Goal: Find specific page/section: Find specific page/section

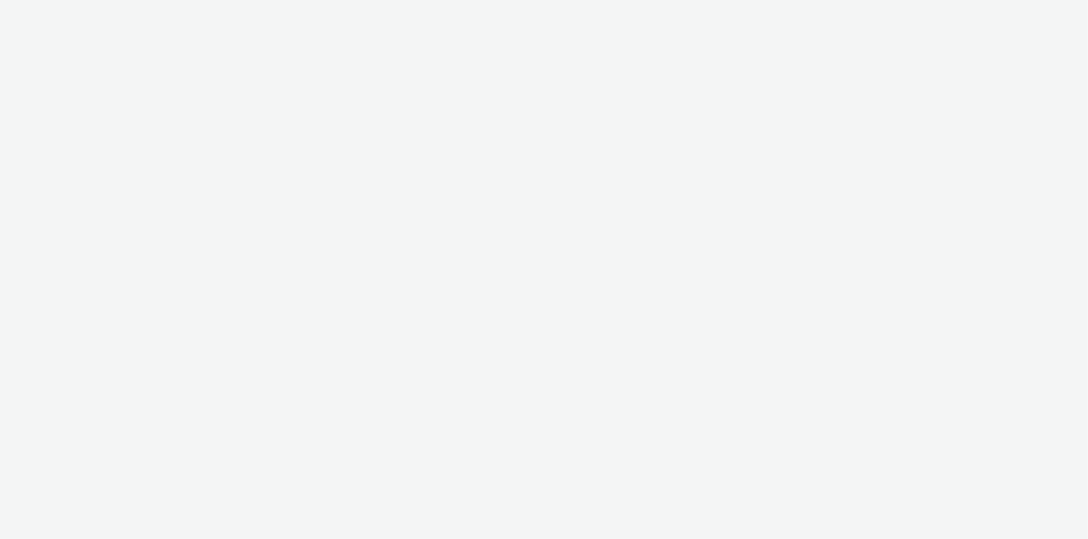
select select "2fc77e36-bb93-4aa3-9dff-dcb08e02eac6"
select select "2405a9d4-3350-4458-8d06-44f78962fa76"
select select "14ff0ef8-09ed-4aeb-b460-2bf7cbd953b7"
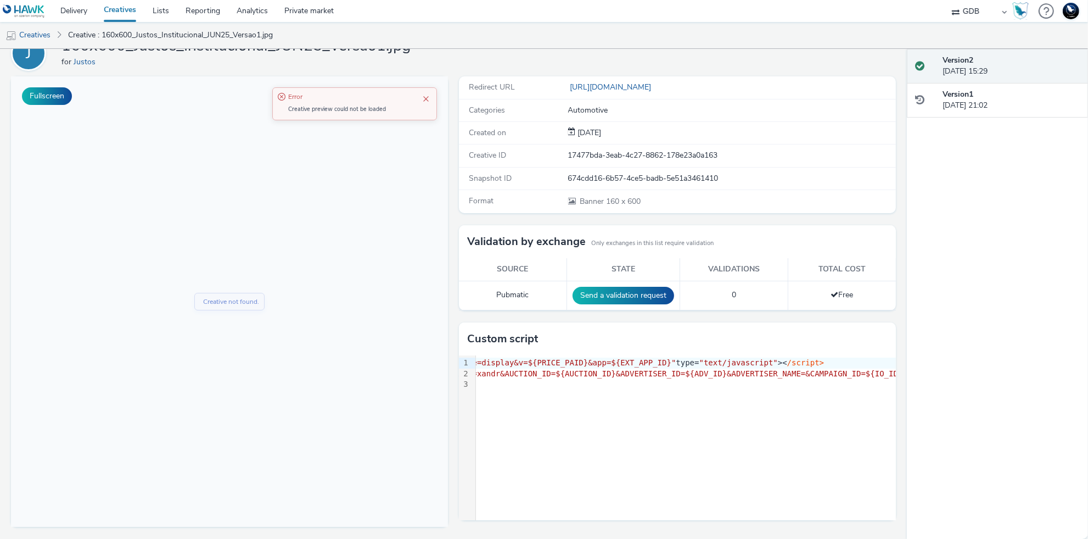
scroll to position [0, 623]
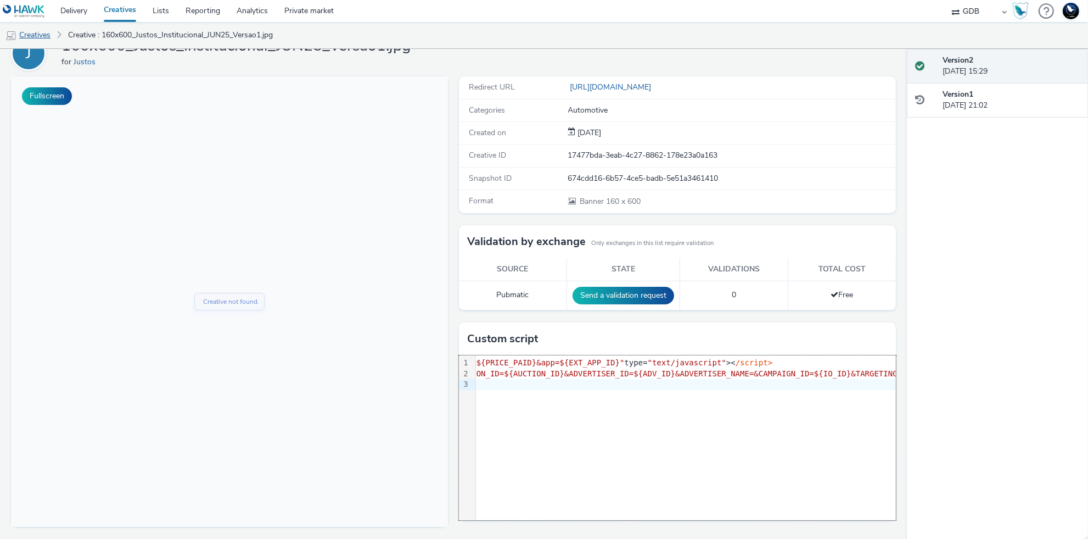
click at [38, 36] on link "Creatives" at bounding box center [28, 35] width 56 height 26
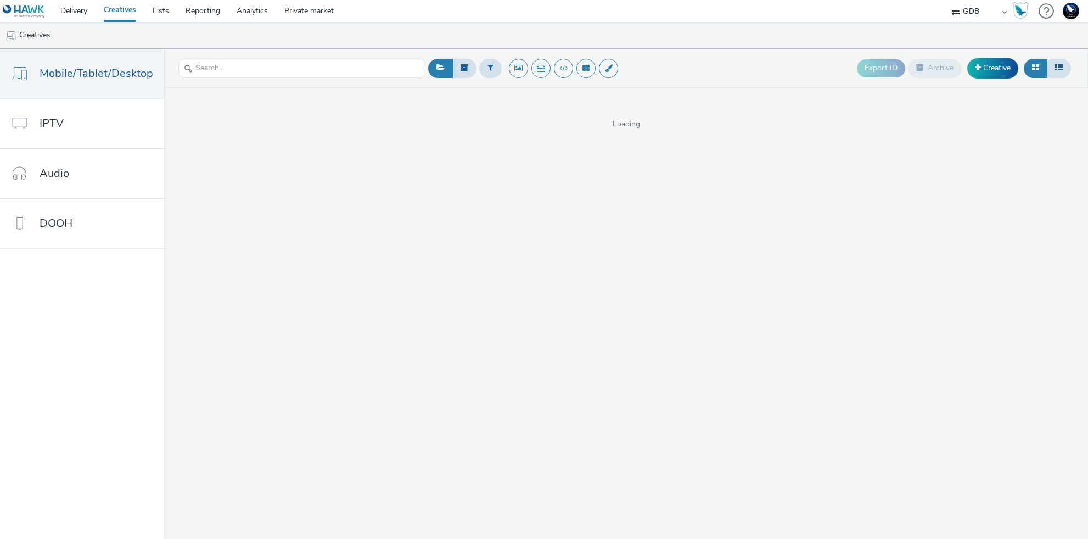
select select "14ff0ef8-09ed-4aeb-b460-2bf7cbd953b7"
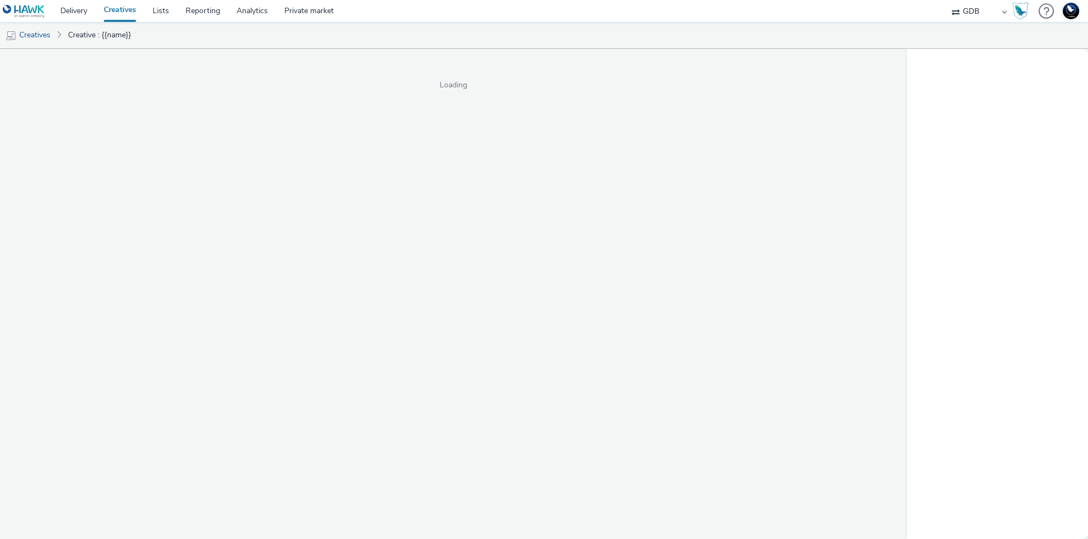
select select "14ff0ef8-09ed-4aeb-b460-2bf7cbd953b7"
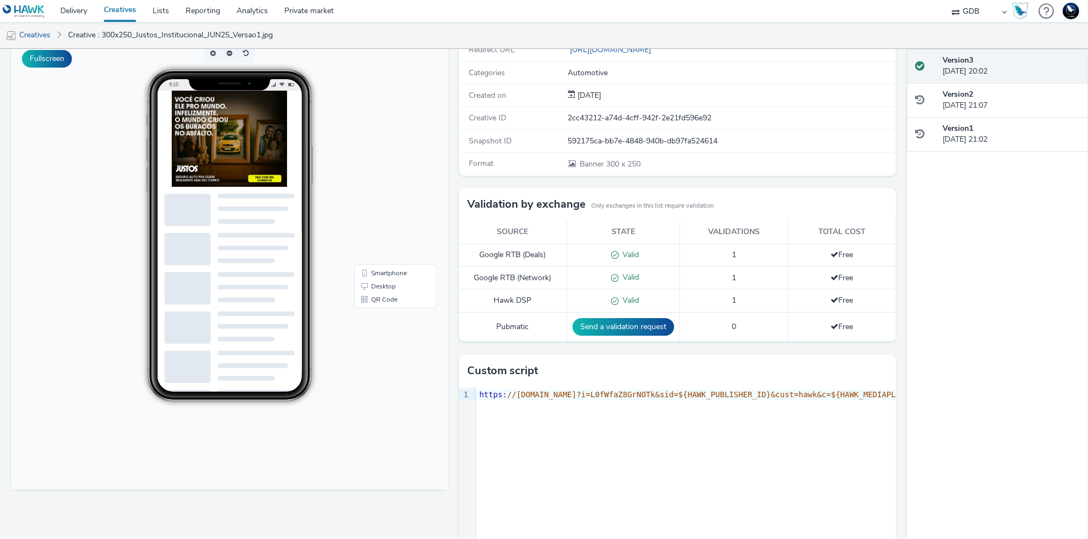
scroll to position [91, 0]
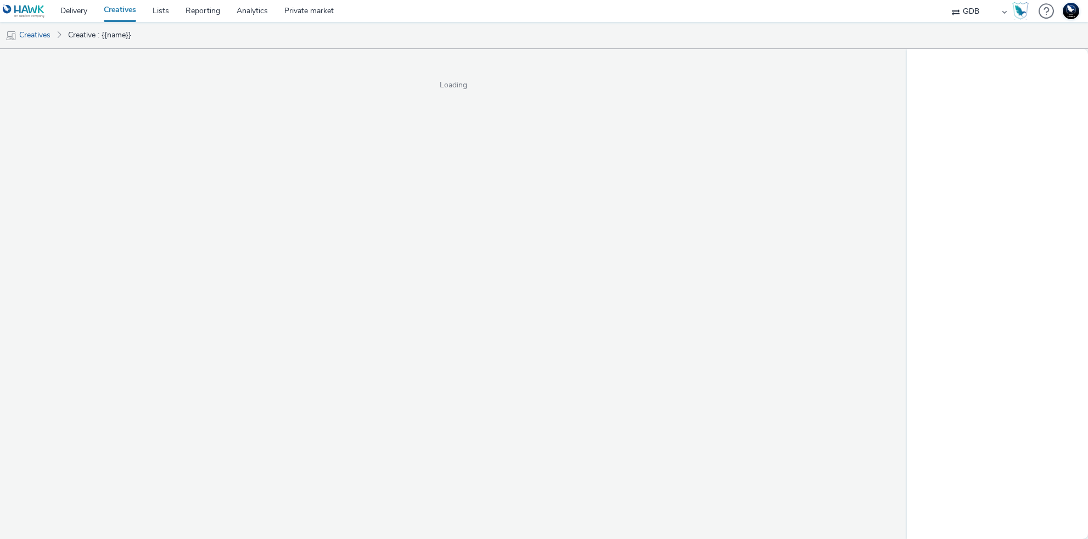
select select "14ff0ef8-09ed-4aeb-b460-2bf7cbd953b7"
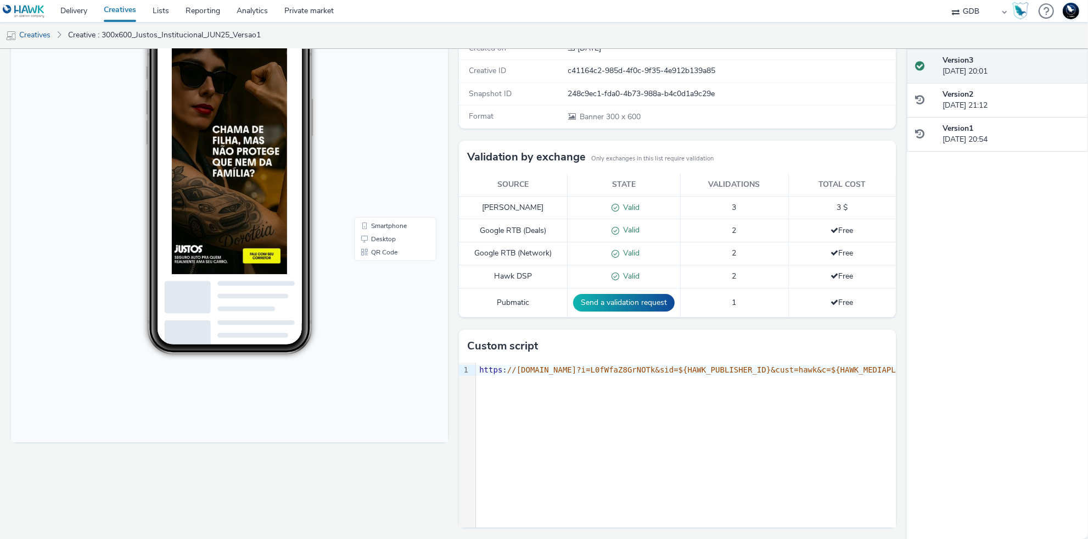
scroll to position [140, 0]
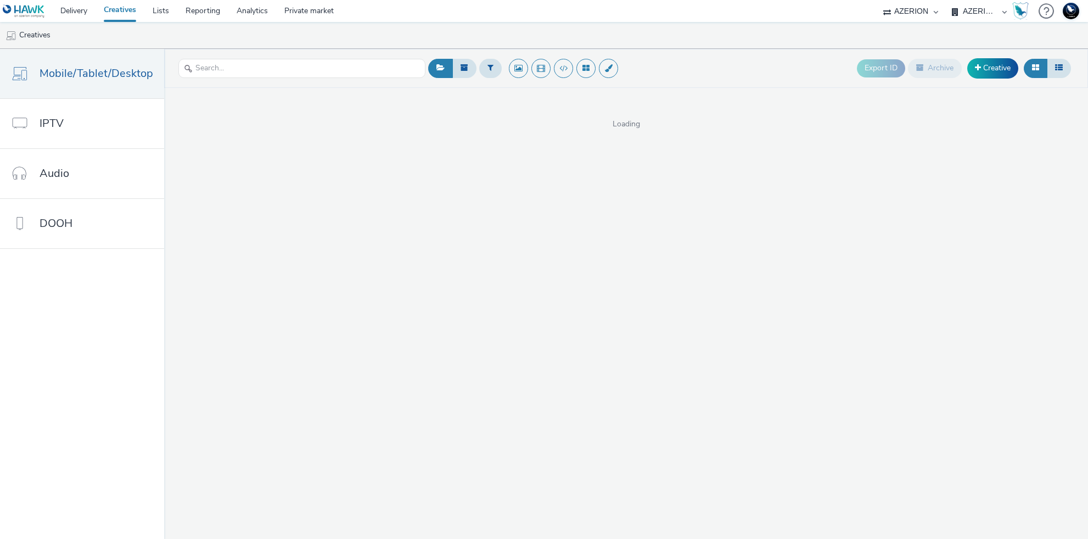
select select "ac009755-aa48-4799-8050-7a339a378eb8"
select select "79162ed7-0017-4339-93b0-3399b708648f"
select select "ac009755-aa48-4799-8050-7a339a378eb8"
select select "79162ed7-0017-4339-93b0-3399b708648f"
select select "ac009755-aa48-4799-8050-7a339a378eb8"
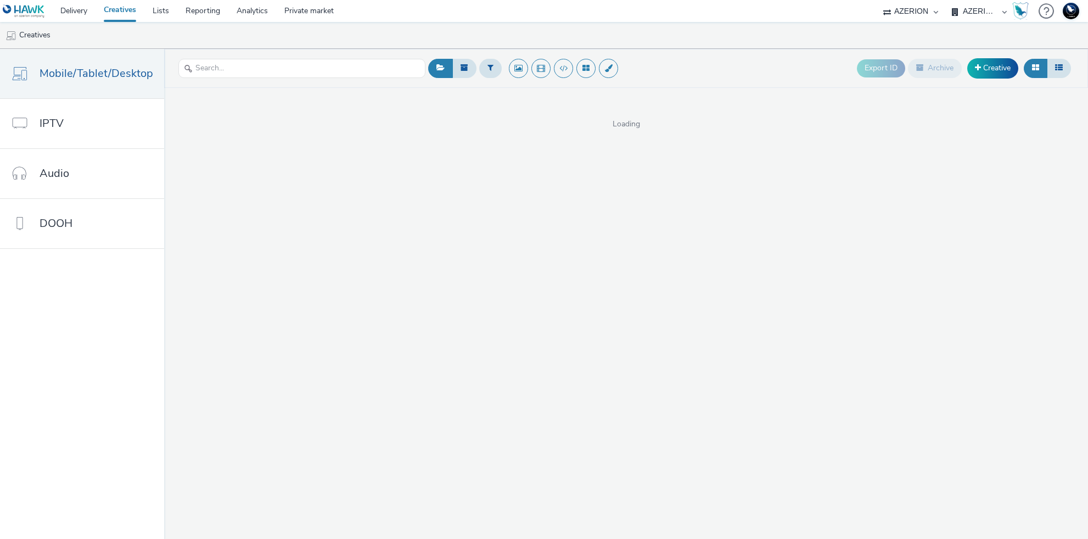
select select "79162ed7-0017-4339-93b0-3399b708648f"
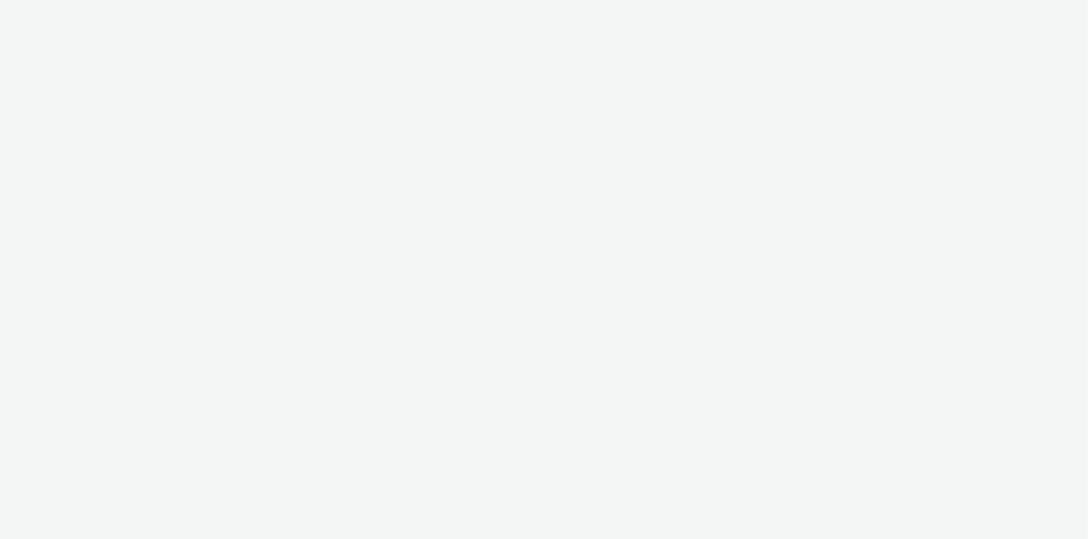
select select "ac009755-aa48-4799-8050-7a339a378eb8"
select select "79162ed7-0017-4339-93b0-3399b708648f"
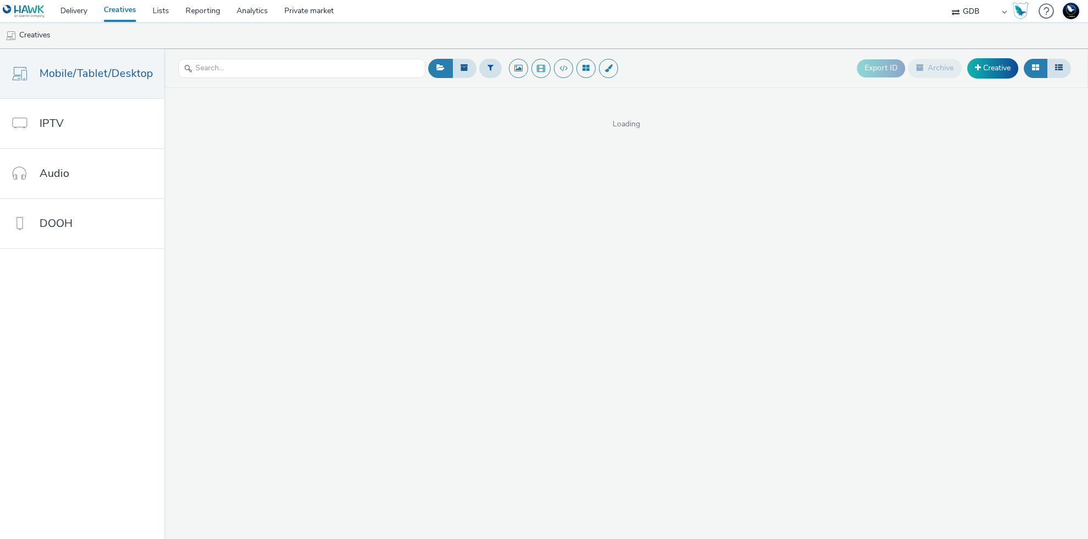
select select "14ff0ef8-09ed-4aeb-b460-2bf7cbd953b7"
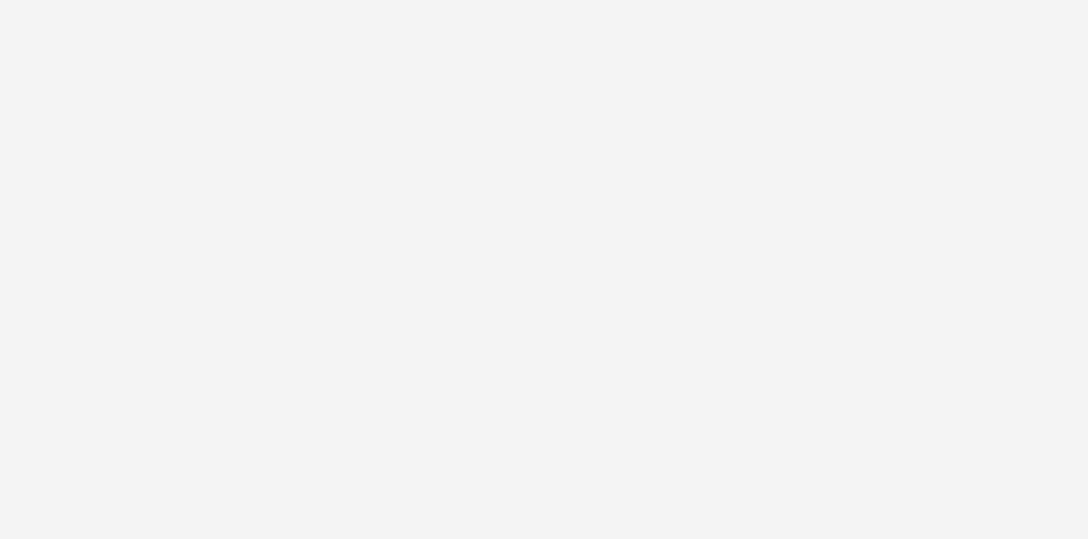
select select "14ff0ef8-09ed-4aeb-b460-2bf7cbd953b7"
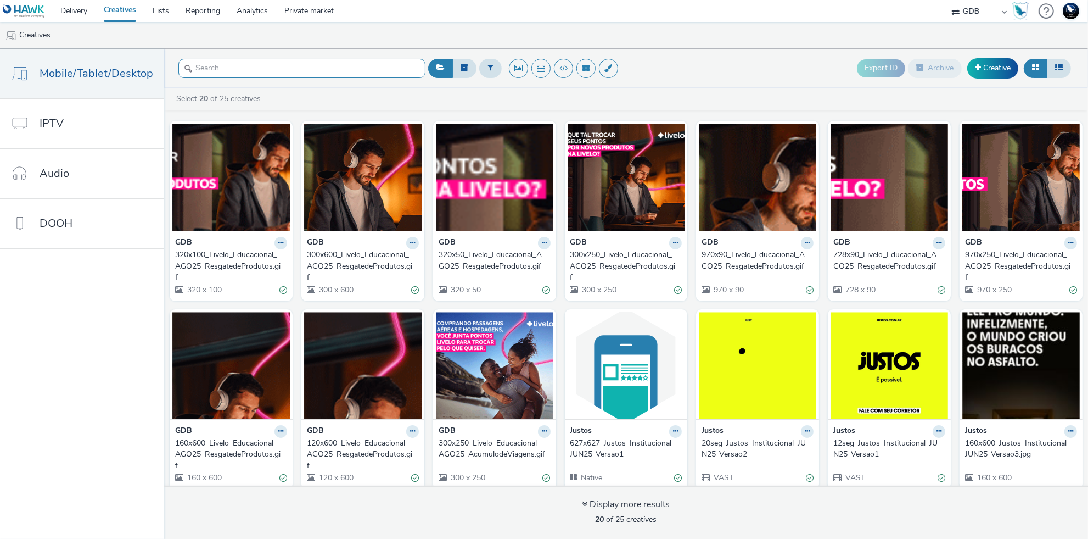
click at [225, 67] on input "text" at bounding box center [301, 68] width 247 height 19
paste input "Justos"
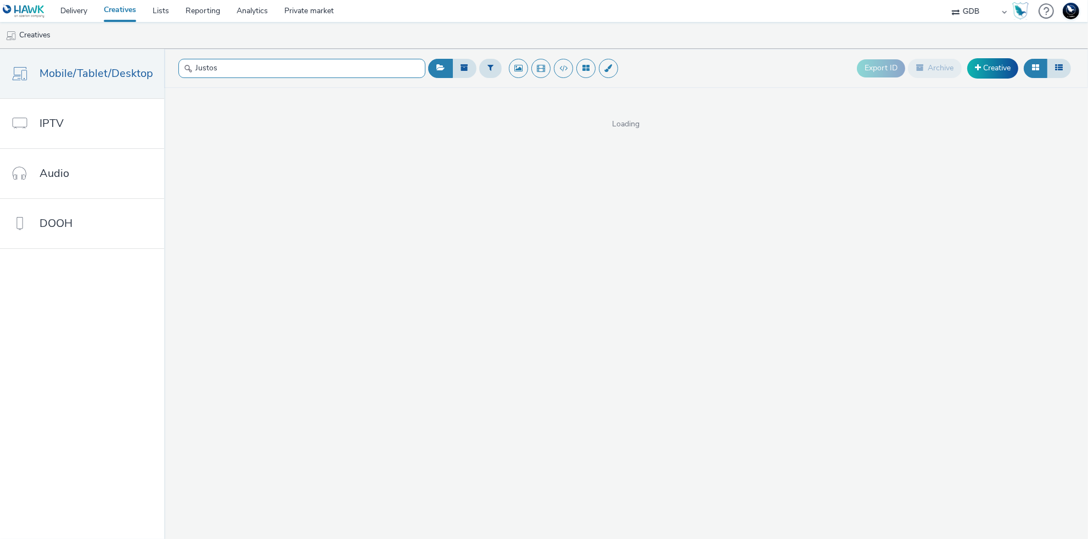
type input "Justos"
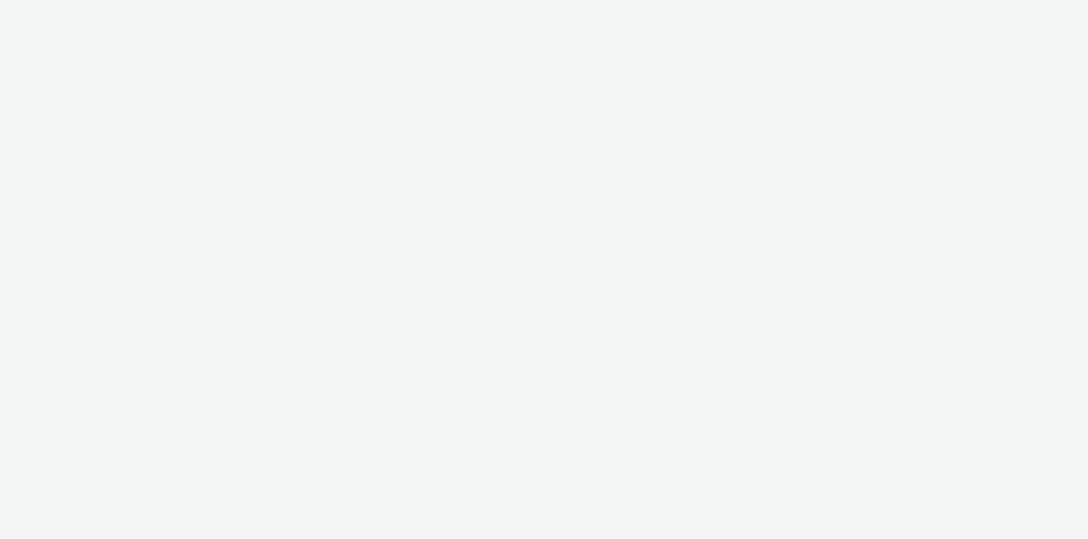
select select "14ff0ef8-09ed-4aeb-b460-2bf7cbd953b7"
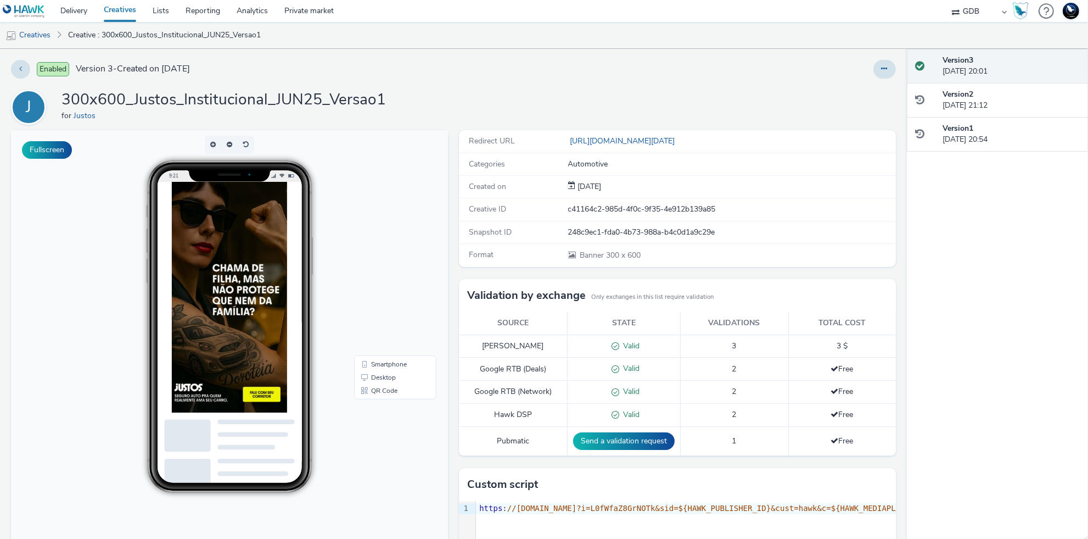
scroll to position [79, 0]
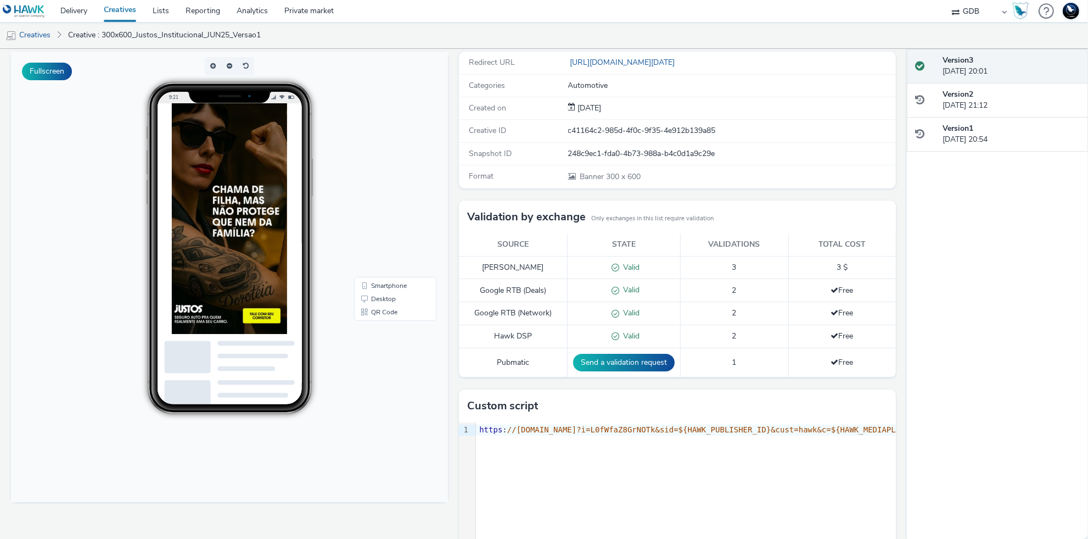
click at [653, 444] on div "9 1 › https : //tag.escalated.io?i=L0fWfaZ8GrNOTk&sid=${HAWK_PUBLISHER_ID}&cust…" at bounding box center [677, 504] width 437 height 165
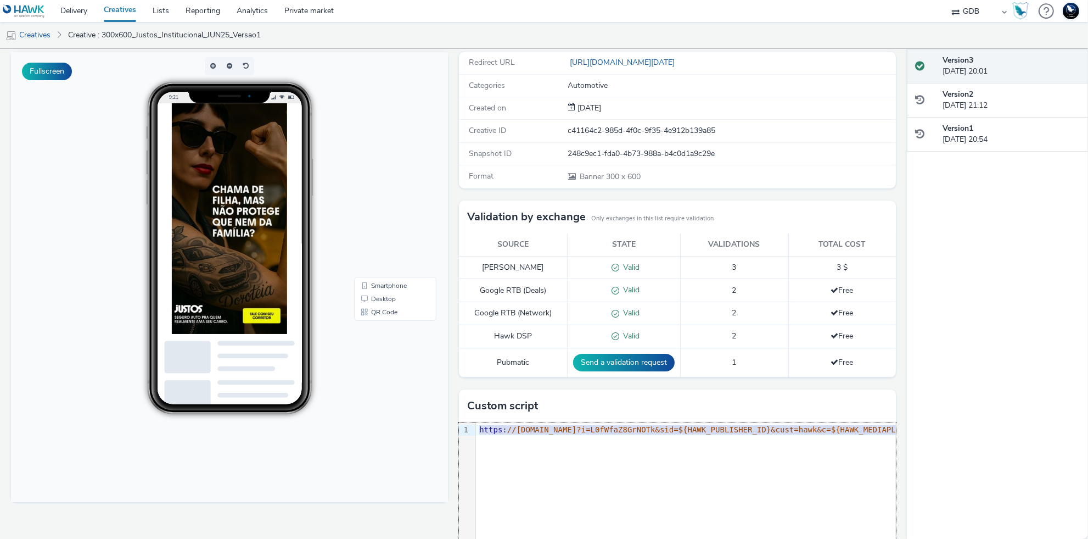
click at [7, 474] on div "Enabled Version 3 - Created on 01 August 2025 J 300x600_Justos_Institucional_JU…" at bounding box center [453, 294] width 907 height 490
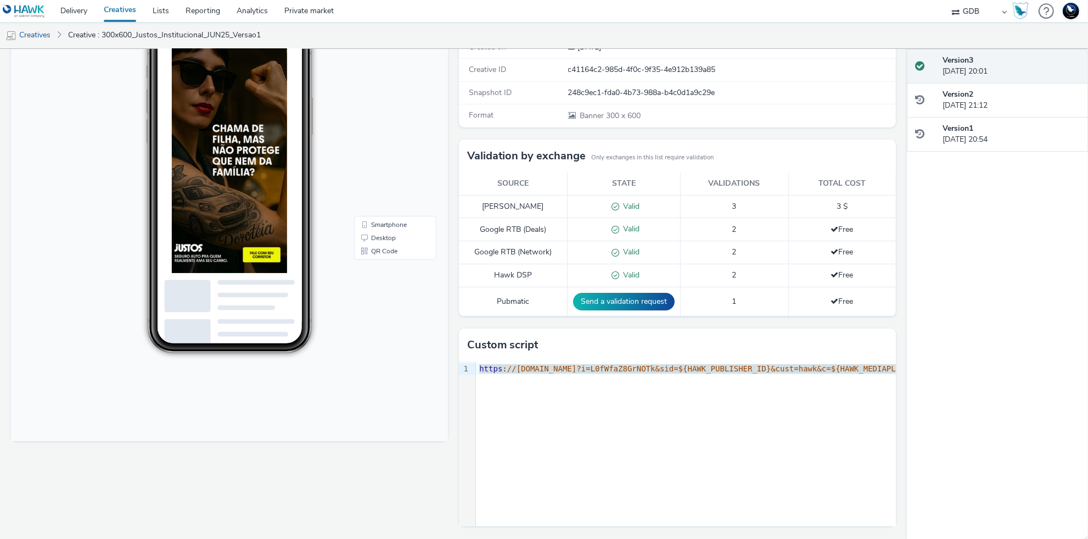
click at [624, 365] on span "//tag.escalated.io?i=L0fWfaZ8GrNOTk&sid=${HAWK_PUBLISHER_ID}&cust=hawk&c=${HAWK…" at bounding box center [900, 368] width 787 height 9
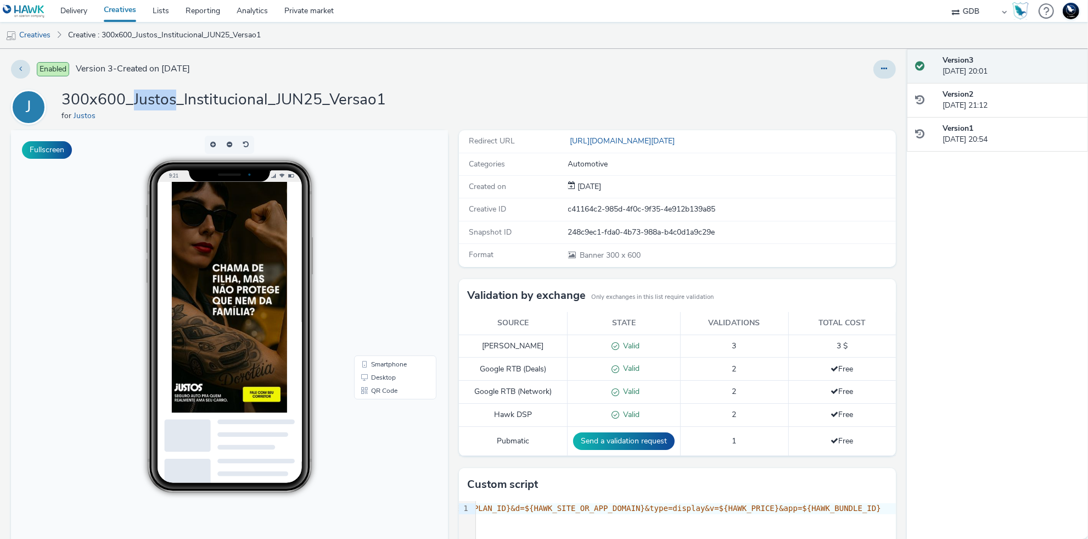
drag, startPoint x: 133, startPoint y: 102, endPoint x: 177, endPoint y: 102, distance: 44.5
click at [177, 102] on h1 "300x600_Justos_Institucional_JUN25_Versao1" at bounding box center [224, 100] width 325 height 21
copy h1 "Justos"
